Goal: Transaction & Acquisition: Purchase product/service

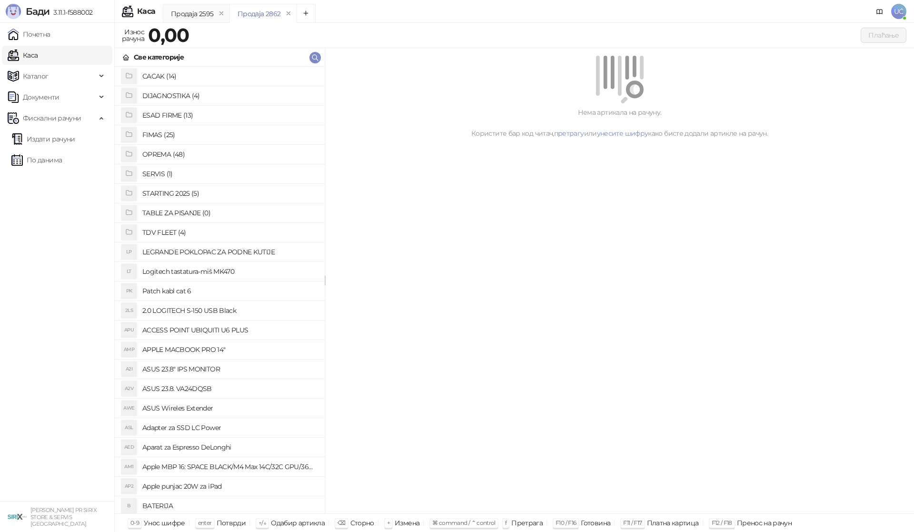
click at [184, 156] on h4 "OPREMA (48)" at bounding box center [229, 154] width 175 height 15
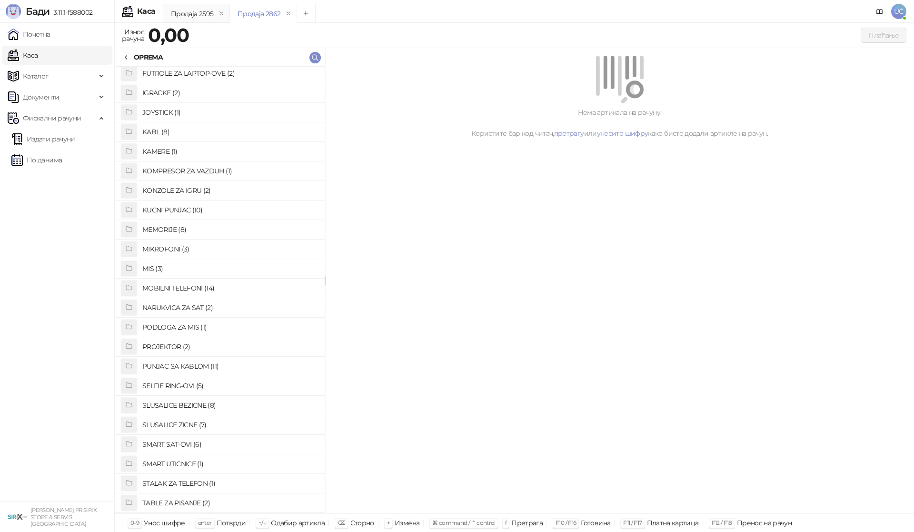
scroll to position [238, 0]
click at [185, 402] on h4 "SLUSALICE BEZICNE (8)" at bounding box center [229, 404] width 175 height 15
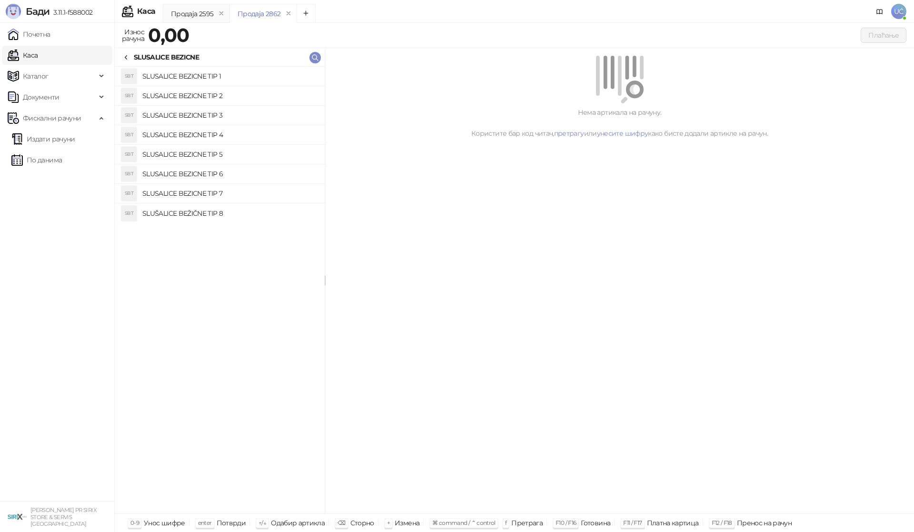
click at [216, 75] on h4 "SLUSALICE BEZICNE TIP 1" at bounding box center [229, 76] width 175 height 15
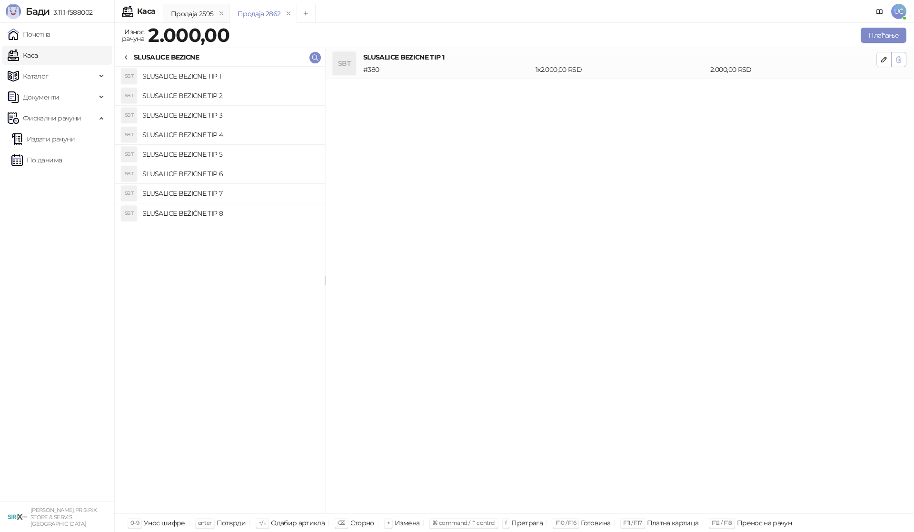
click at [901, 59] on button "button" at bounding box center [898, 59] width 15 height 15
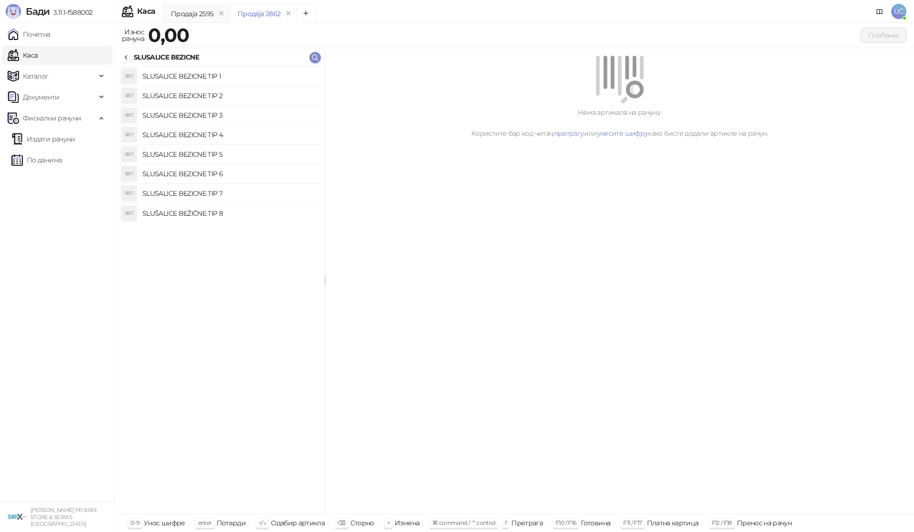
click at [280, 100] on h4 "SLUSALICE BEZICNE TIP 2" at bounding box center [229, 95] width 175 height 15
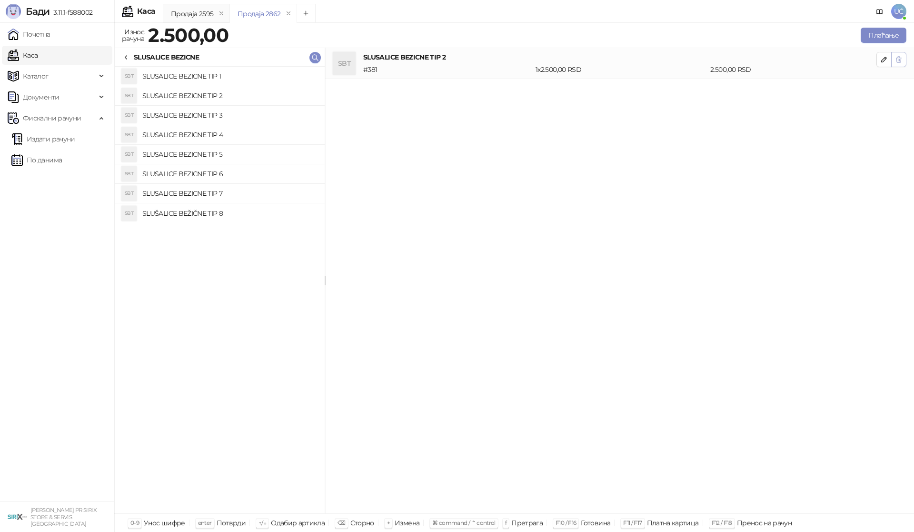
drag, startPoint x: 898, startPoint y: 60, endPoint x: 893, endPoint y: 61, distance: 5.6
click at [893, 61] on button "button" at bounding box center [898, 59] width 15 height 15
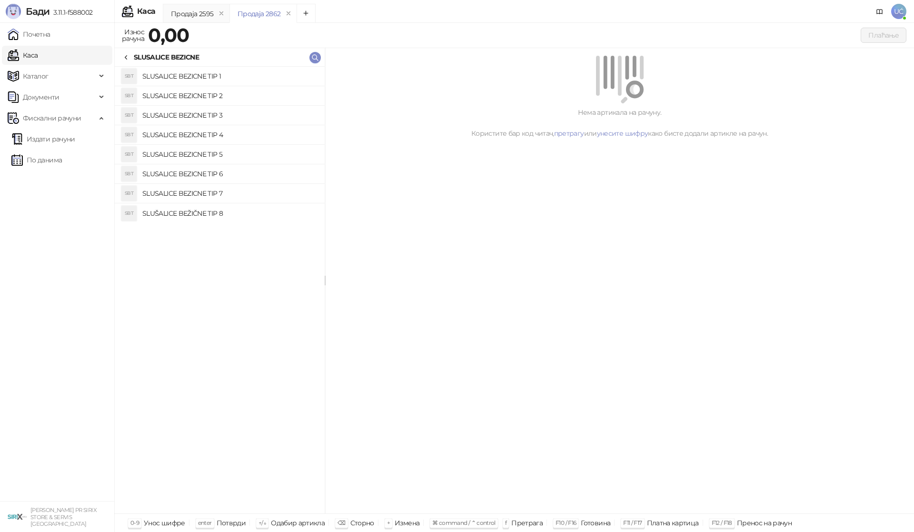
click at [237, 111] on h4 "SLUSALICE BEZICNE TIP 3" at bounding box center [229, 115] width 175 height 15
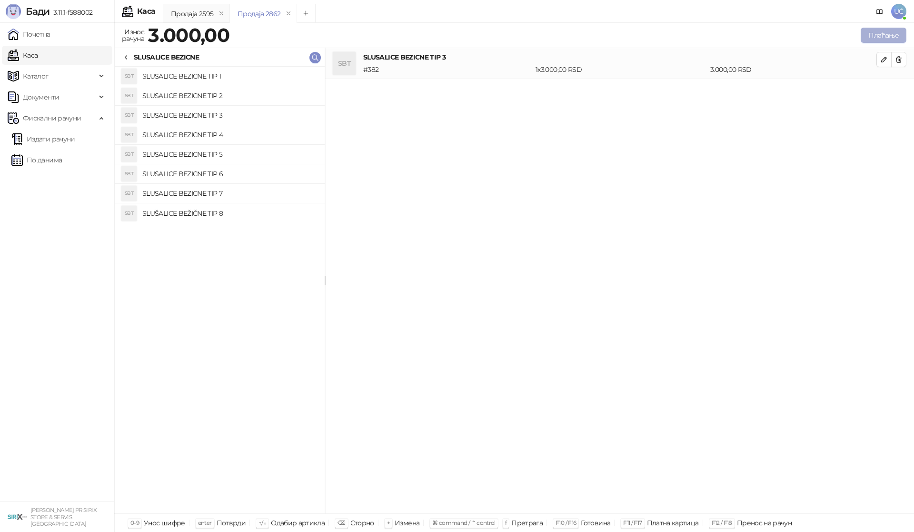
click at [882, 36] on button "Плаћање" at bounding box center [884, 35] width 46 height 15
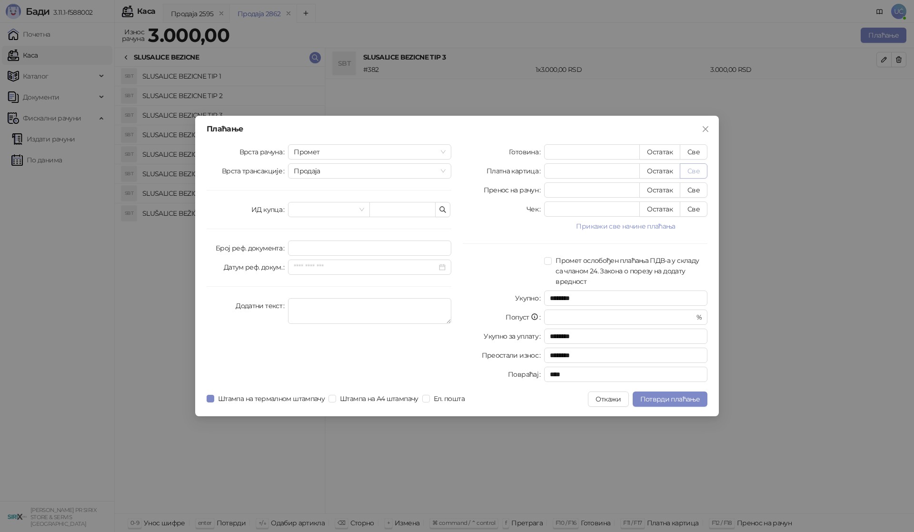
click at [693, 170] on button "Све" at bounding box center [694, 170] width 28 height 15
type input "****"
drag, startPoint x: 684, startPoint y: 400, endPoint x: 733, endPoint y: 323, distance: 91.1
click at [686, 399] on span "Потврди плаћање" at bounding box center [670, 399] width 60 height 9
